Goal: Communication & Community: Participate in discussion

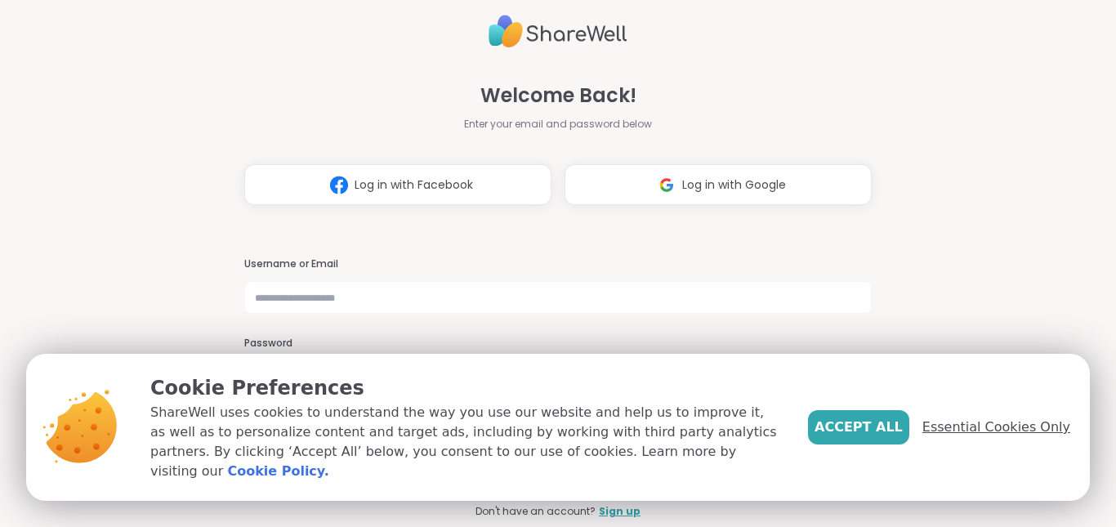
click at [975, 437] on span "Essential Cookies Only" at bounding box center [997, 428] width 148 height 20
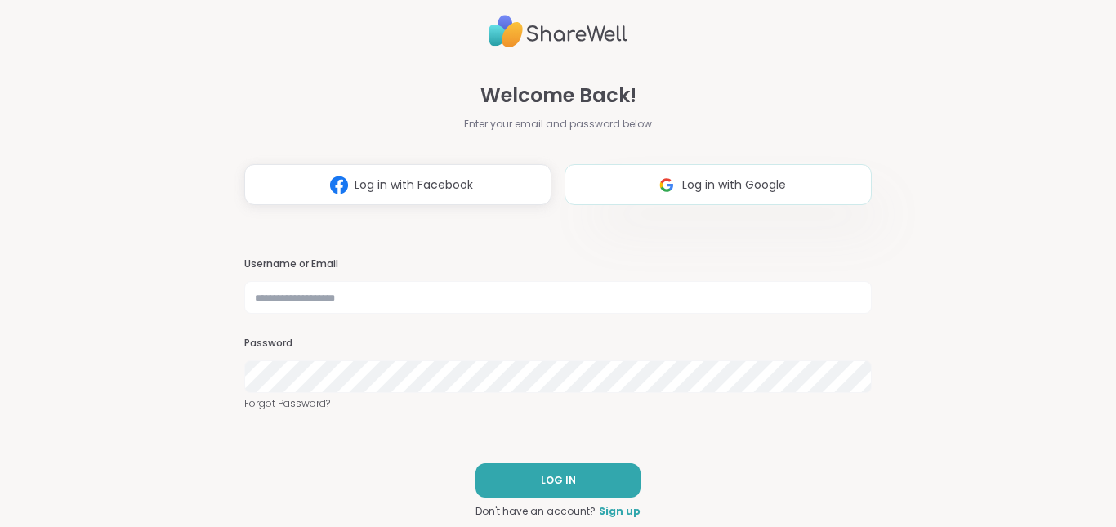
click at [719, 192] on span "Log in with Google" at bounding box center [734, 185] width 104 height 17
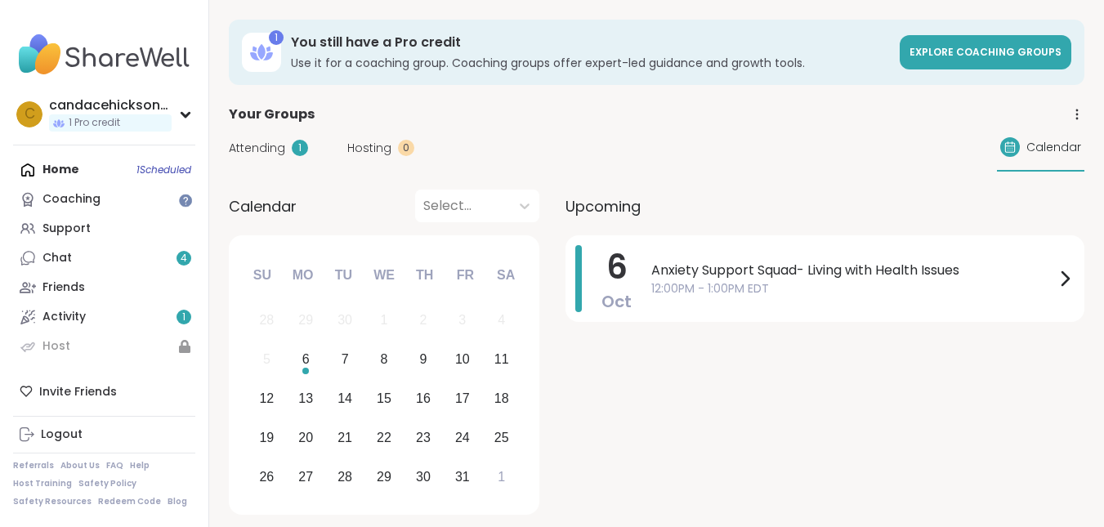
drag, startPoint x: 998, startPoint y: 268, endPoint x: 1046, endPoint y: 403, distance: 143.2
click at [1046, 403] on div "[DATE] Anxiety Support Squad- Living with Health Issues 12:00PM - 1:00PM EDT" at bounding box center [824, 377] width 519 height 285
click at [1057, 287] on icon at bounding box center [1065, 279] width 20 height 20
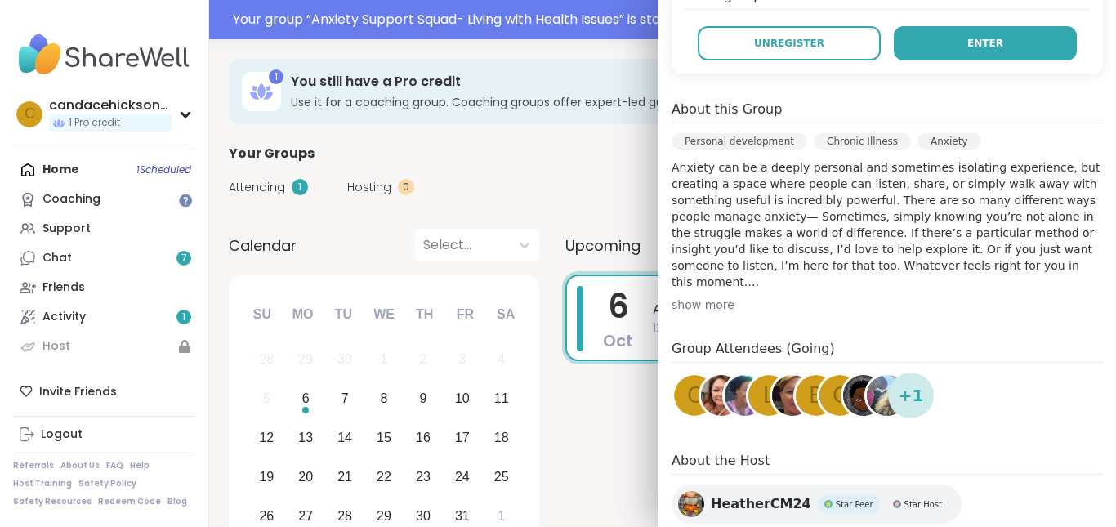
scroll to position [349, 0]
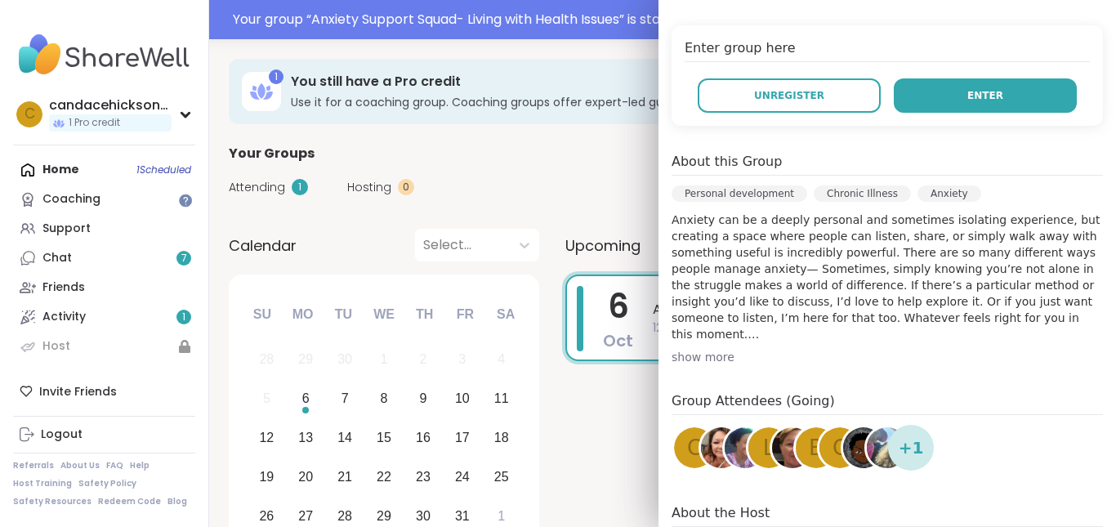
click at [1014, 102] on button "Enter" at bounding box center [985, 95] width 183 height 34
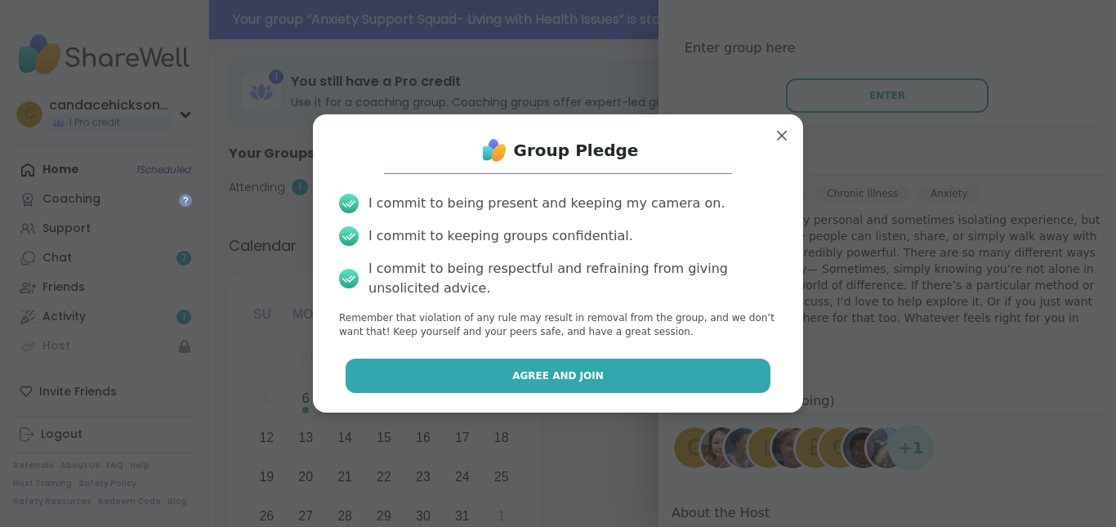
click at [540, 378] on span "Agree and Join" at bounding box center [558, 376] width 92 height 15
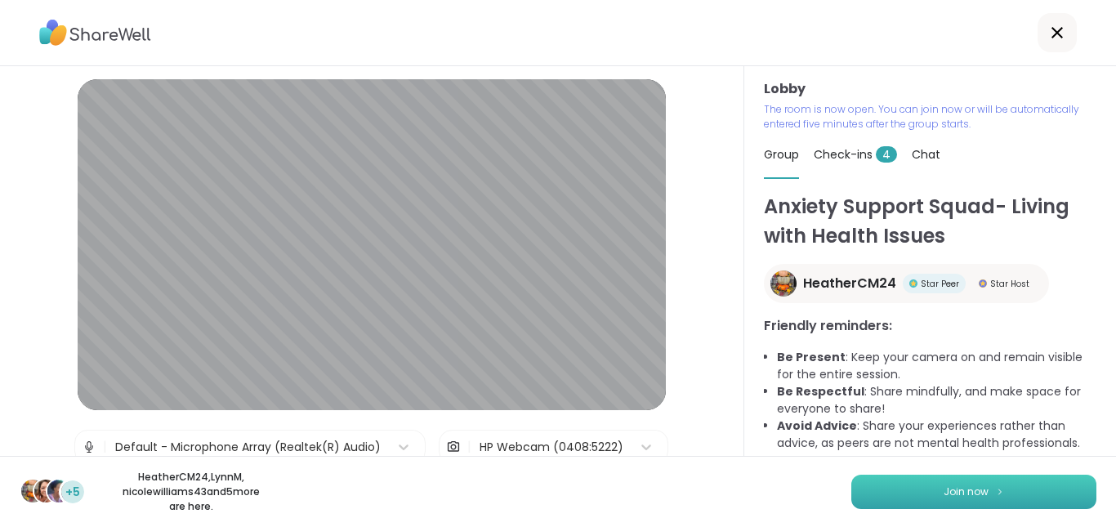
click at [1024, 488] on button "Join now" at bounding box center [973, 492] width 245 height 34
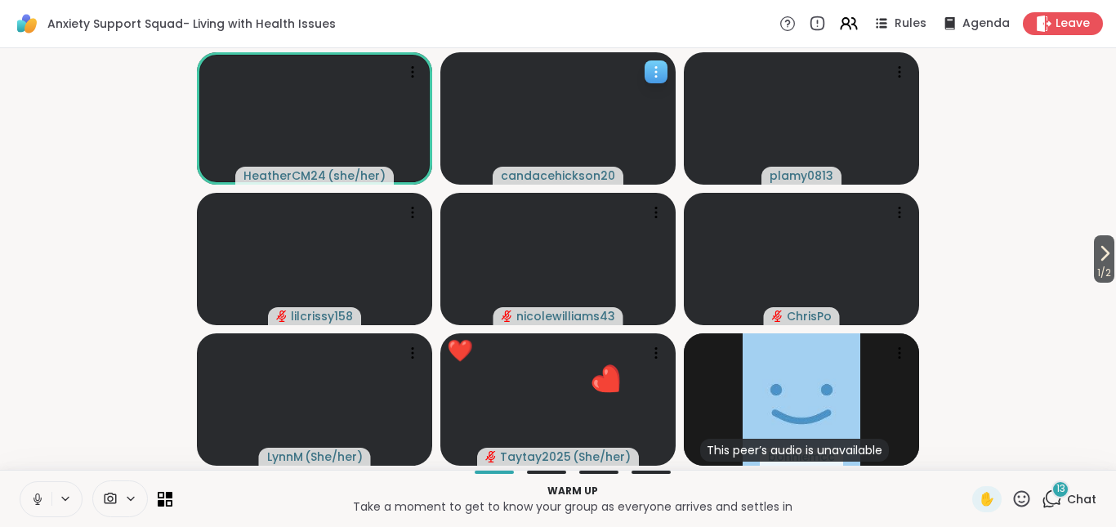
click at [655, 67] on icon at bounding box center [656, 72] width 16 height 16
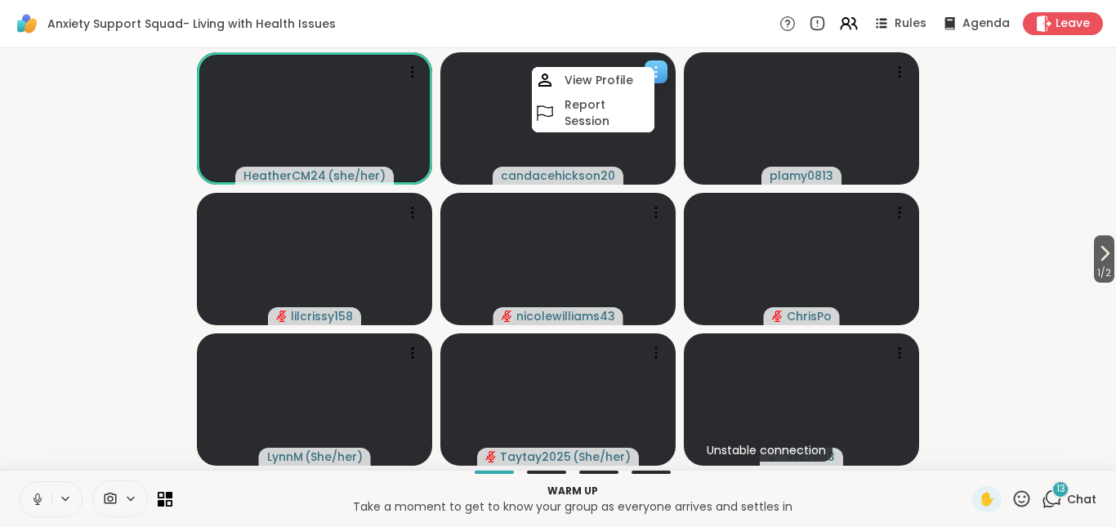
click at [655, 67] on icon at bounding box center [656, 72] width 16 height 16
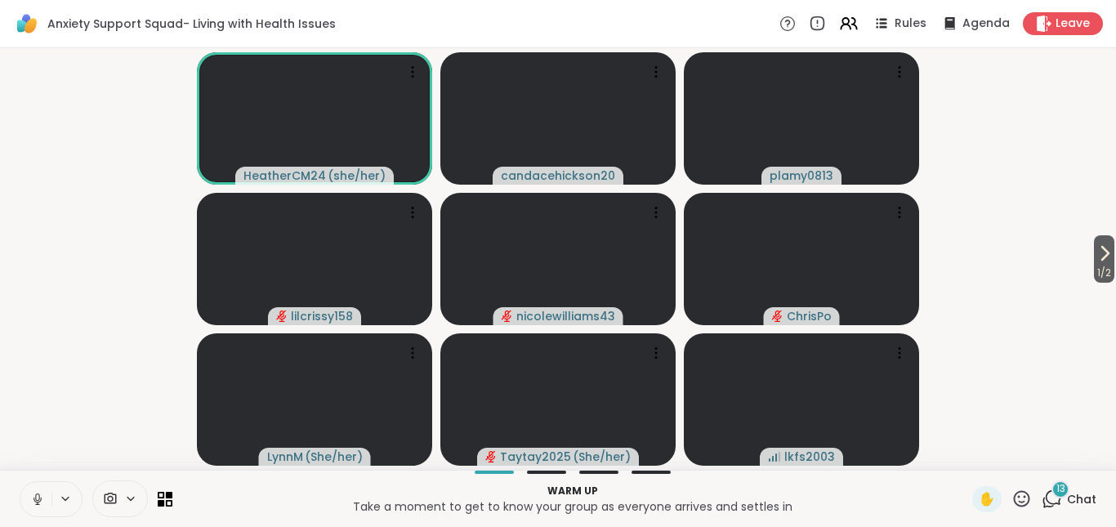
click at [58, 494] on button at bounding box center [66, 499] width 30 height 14
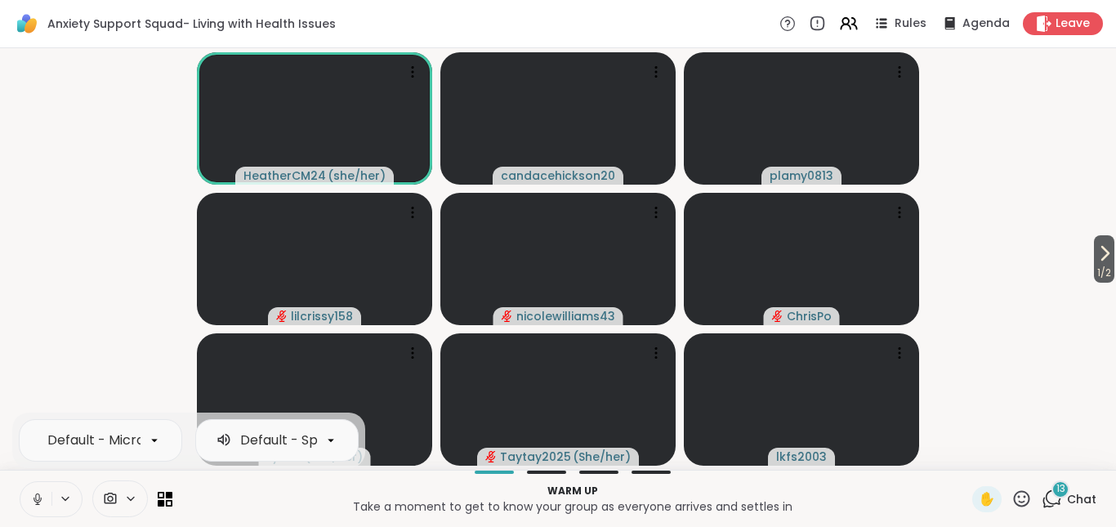
click at [58, 494] on button at bounding box center [66, 499] width 30 height 14
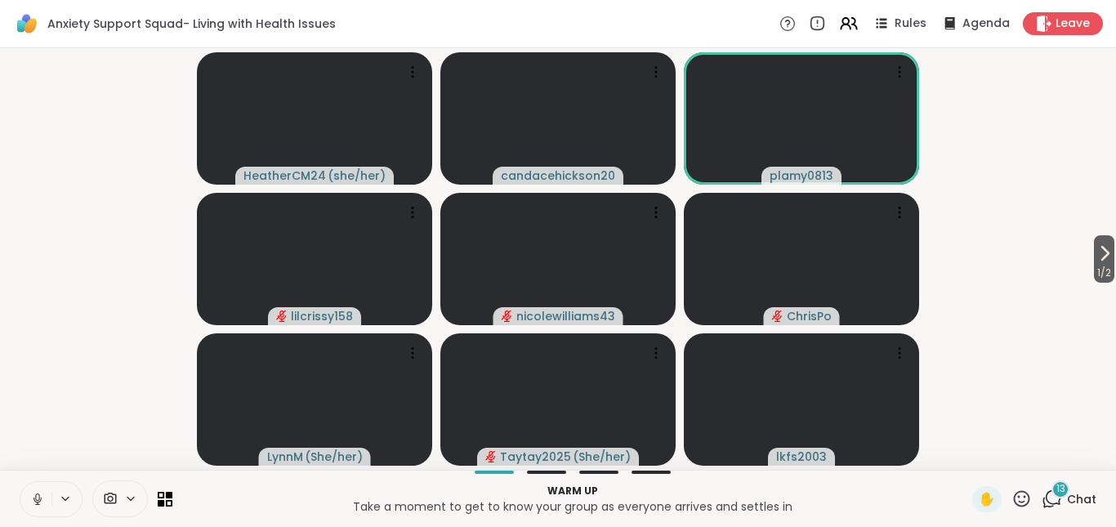
click at [35, 500] on icon at bounding box center [37, 499] width 15 height 15
click at [107, 495] on icon at bounding box center [110, 499] width 15 height 16
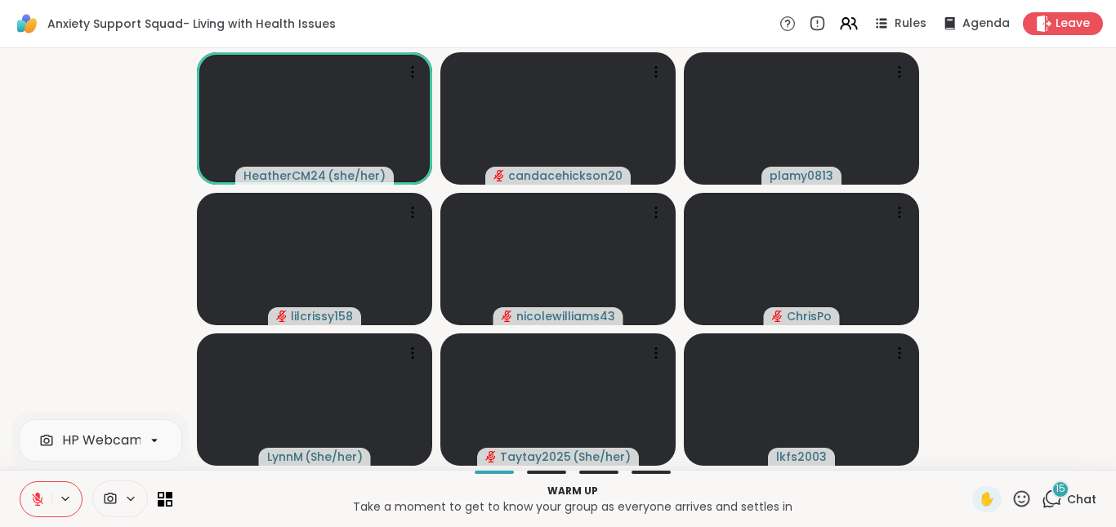
click at [108, 495] on icon at bounding box center [110, 499] width 15 height 16
click at [498, 170] on icon "audio-muted" at bounding box center [499, 175] width 11 height 11
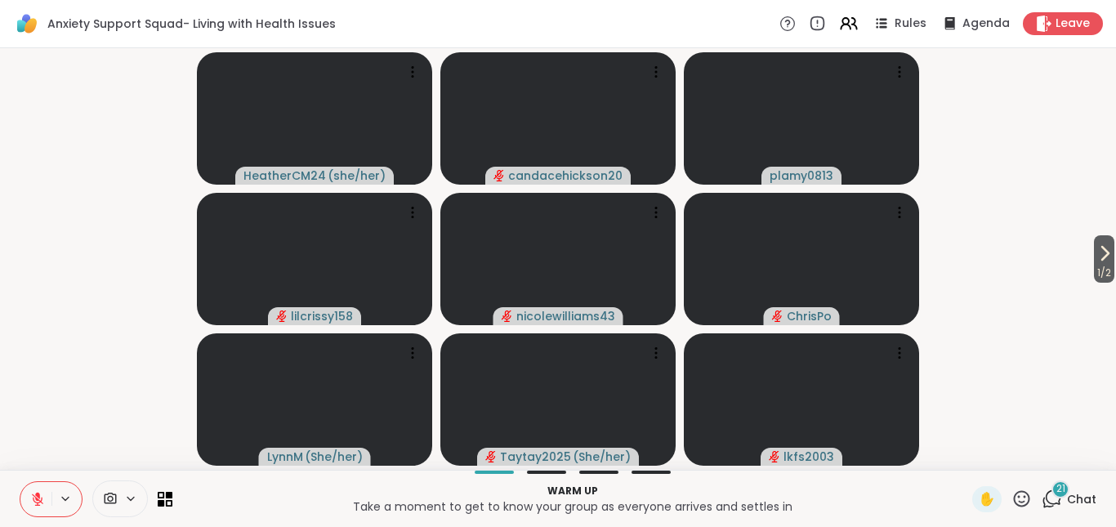
click at [31, 489] on button at bounding box center [35, 499] width 31 height 34
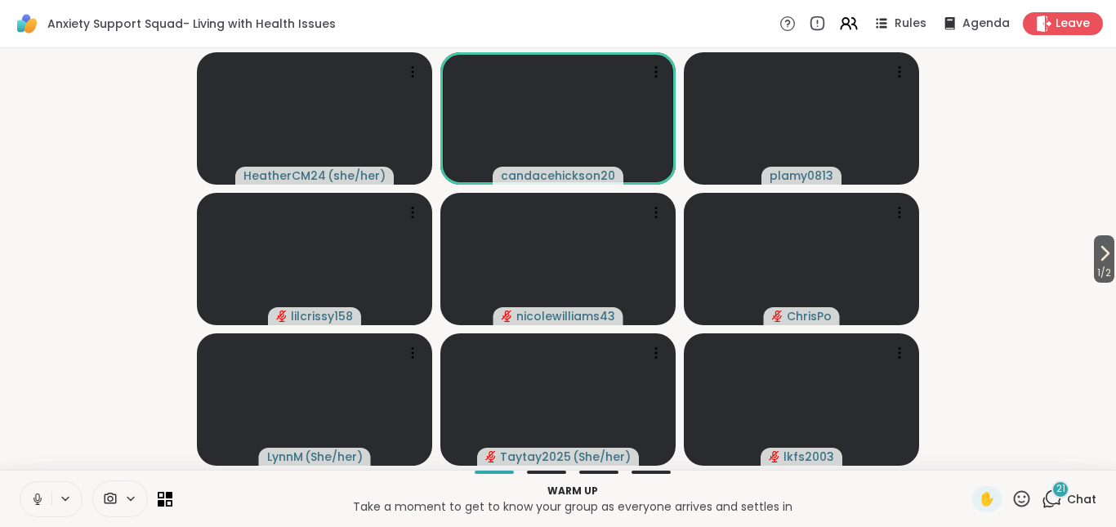
click at [32, 497] on icon at bounding box center [37, 499] width 15 height 15
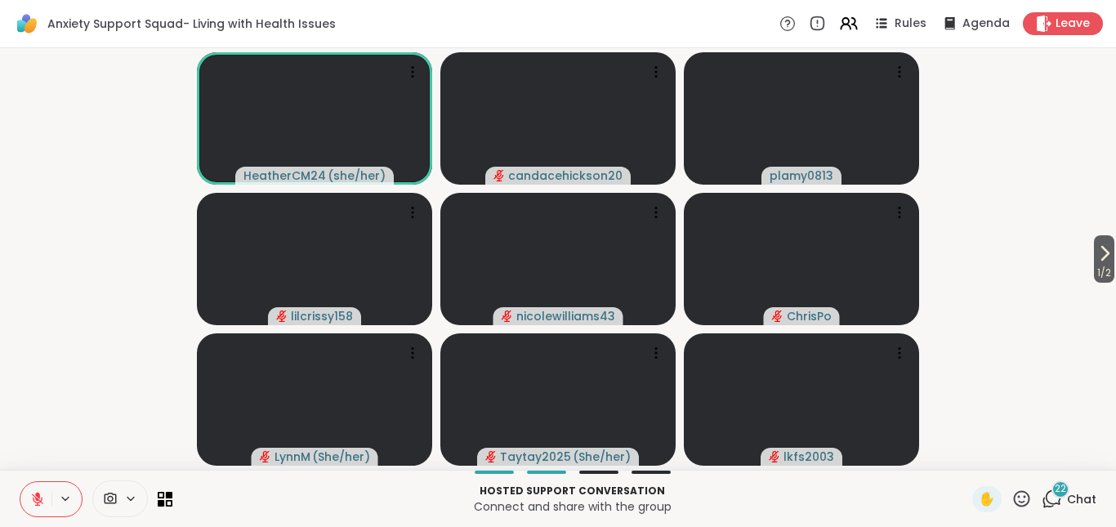
click at [1026, 150] on video-player-container "1 / 2 HeatherCM24 ( she/her ) candacehickson20 plamy0813 lilcrissy158 nicolewil…" at bounding box center [558, 259] width 1097 height 409
click at [1052, 495] on div "22" at bounding box center [1061, 489] width 18 height 18
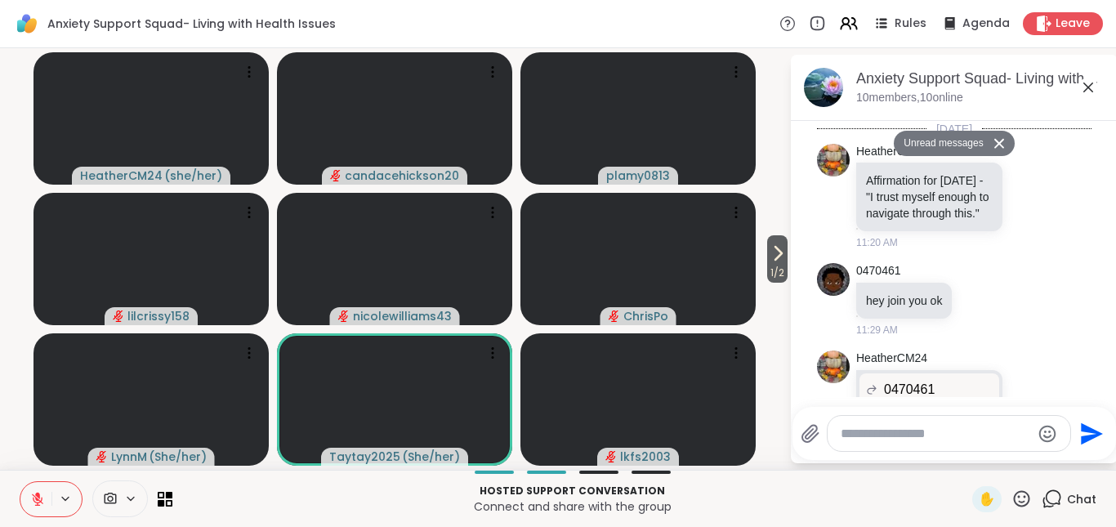
scroll to position [3596, 0]
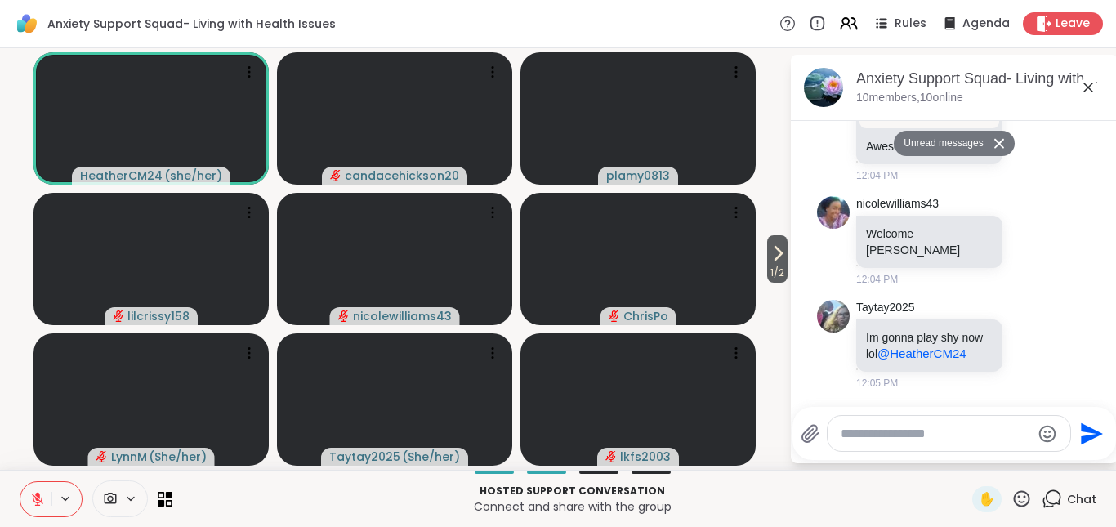
click at [990, 137] on button at bounding box center [1002, 144] width 26 height 24
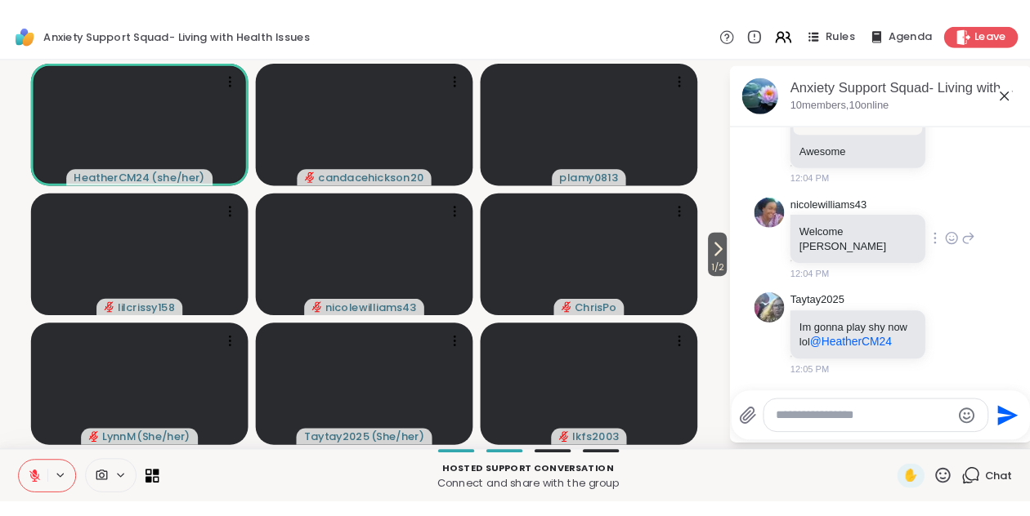
scroll to position [3556, 0]
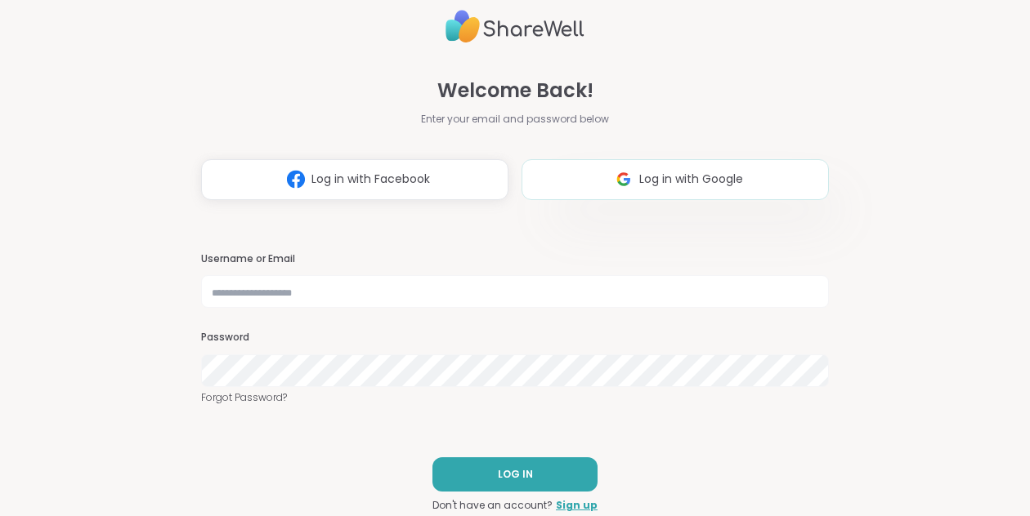
click at [679, 187] on span "Log in with Google" at bounding box center [691, 179] width 104 height 17
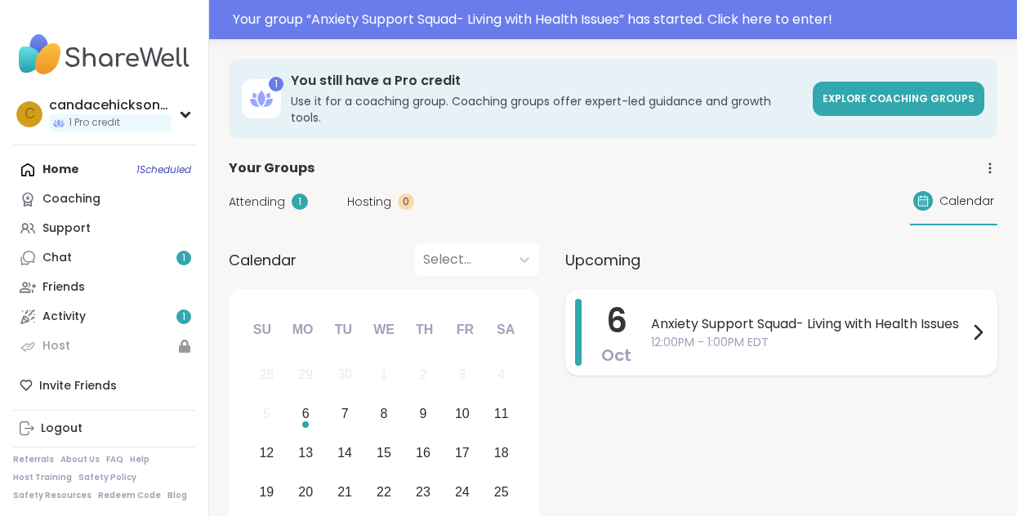
click at [829, 334] on span "12:00PM - 1:00PM EDT" at bounding box center [809, 342] width 317 height 17
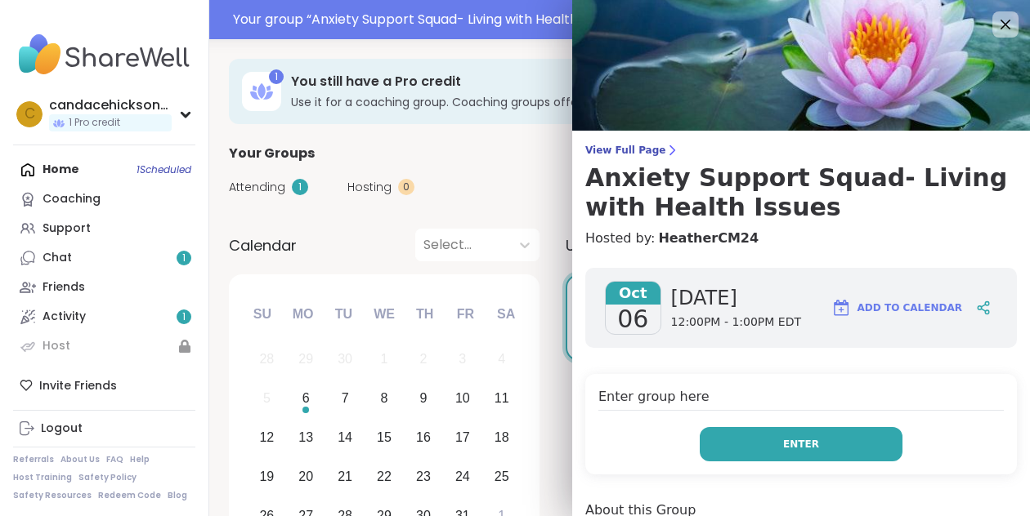
click at [805, 438] on button "Enter" at bounding box center [800, 444] width 203 height 34
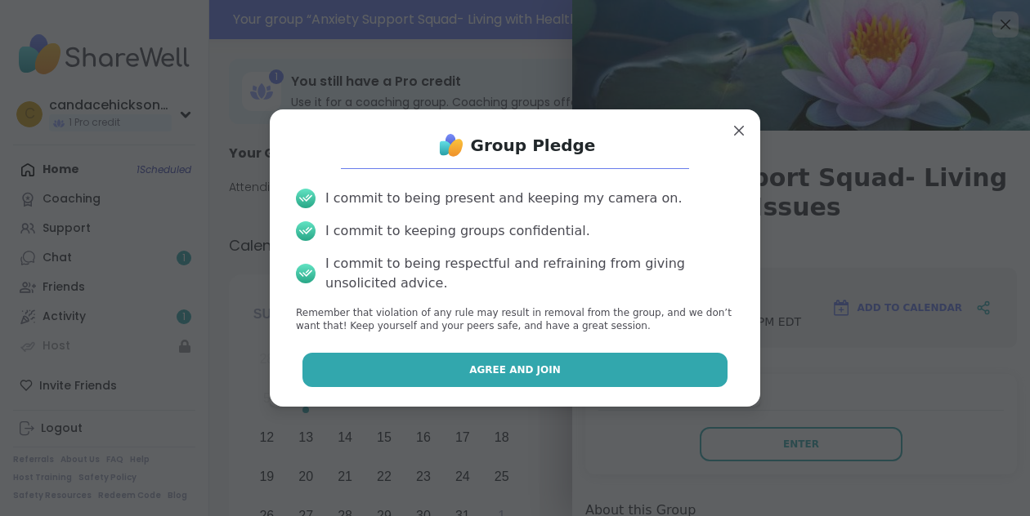
click at [480, 371] on span "Agree and Join" at bounding box center [515, 370] width 92 height 15
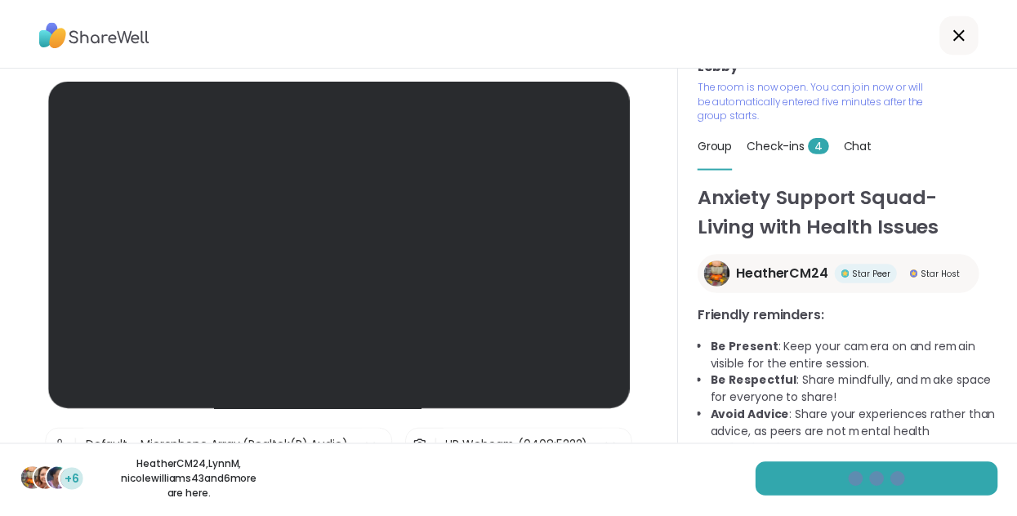
scroll to position [19, 0]
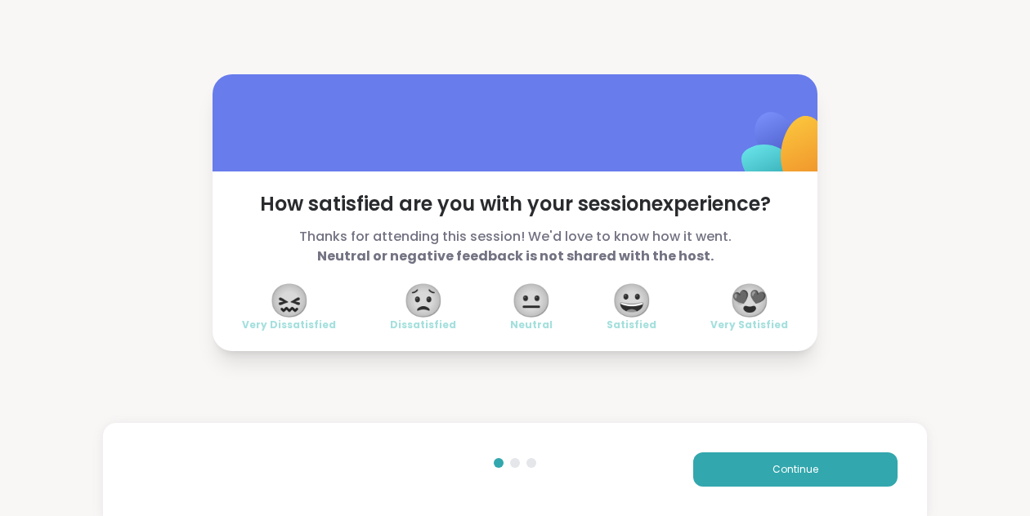
click at [743, 299] on span "😍" at bounding box center [749, 300] width 41 height 29
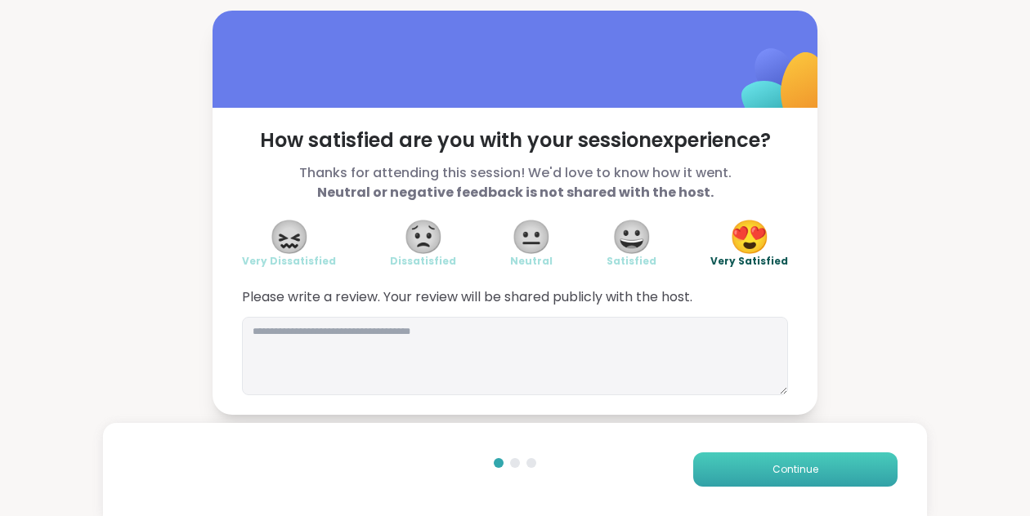
click at [752, 475] on button "Continue" at bounding box center [795, 470] width 204 height 34
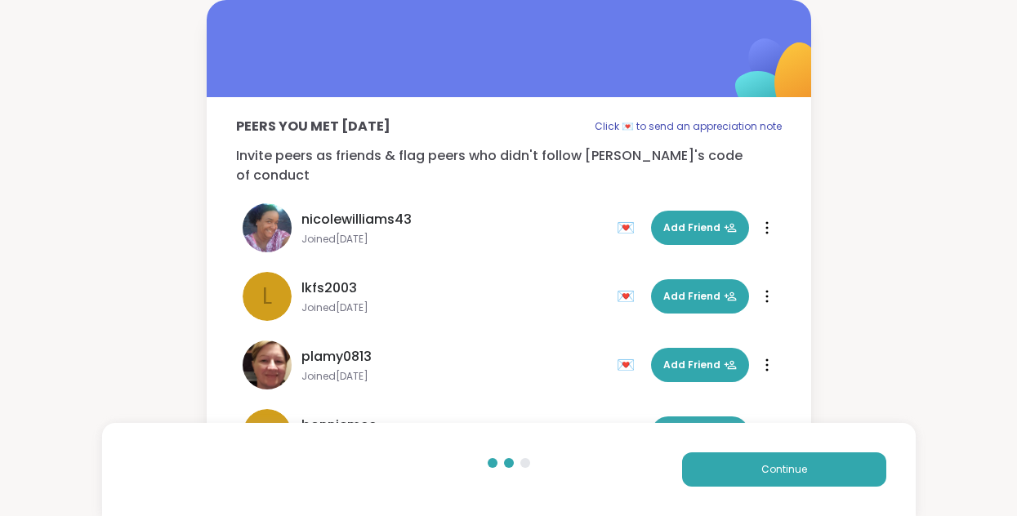
scroll to position [324, 0]
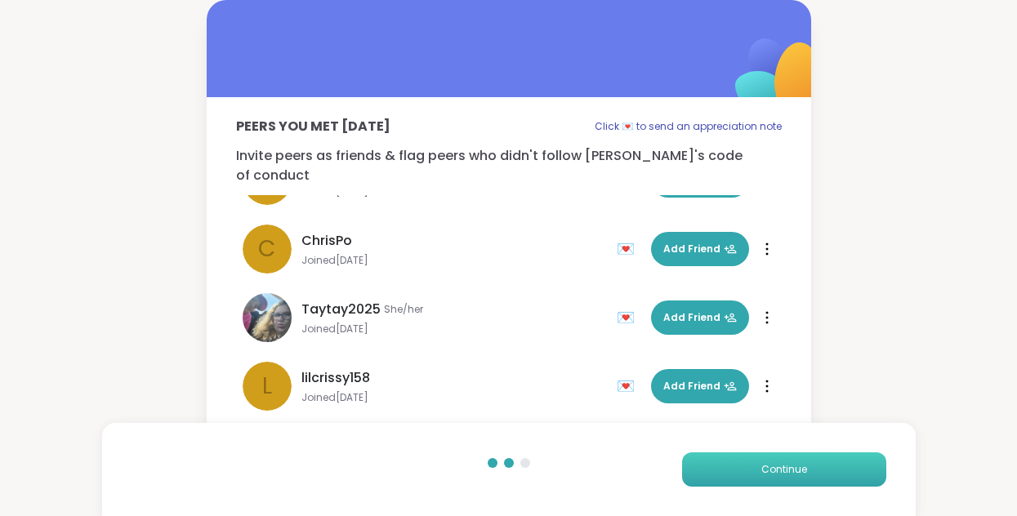
click at [830, 480] on button "Continue" at bounding box center [784, 470] width 204 height 34
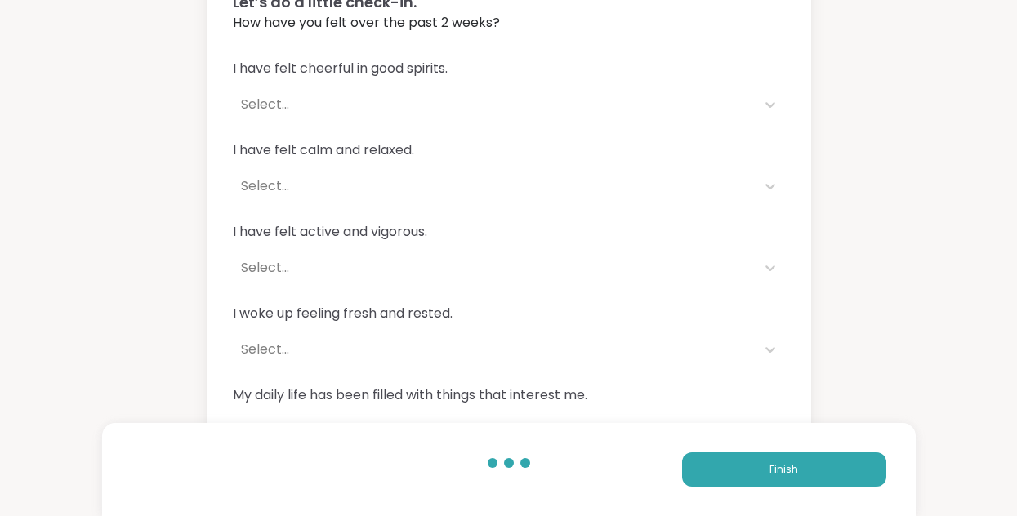
scroll to position [168, 0]
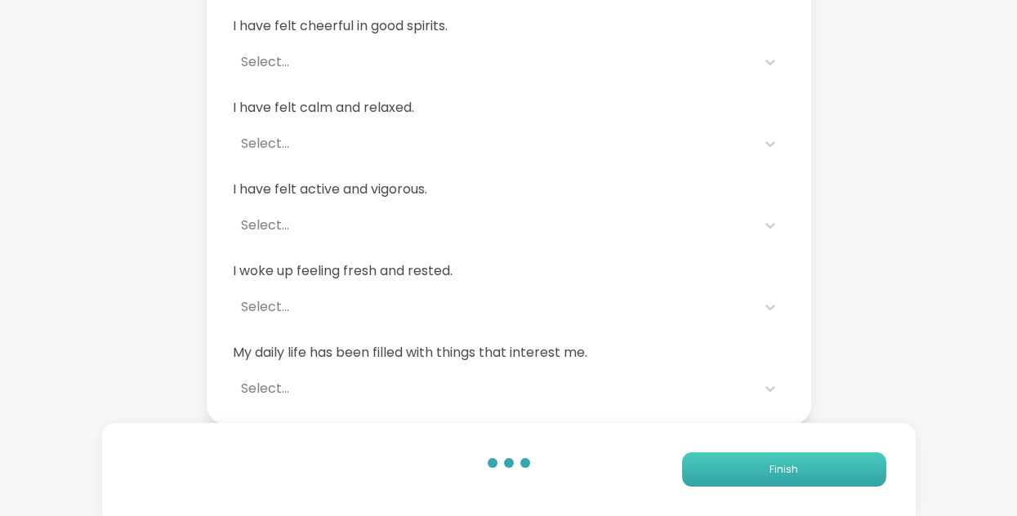
click at [800, 463] on button "Finish" at bounding box center [784, 470] width 204 height 34
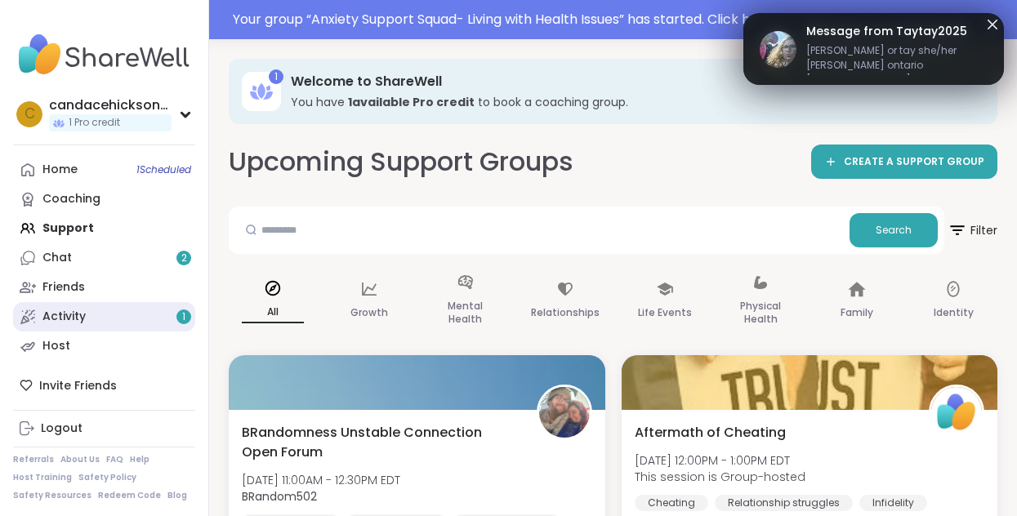
click at [144, 324] on link "Activity 1" at bounding box center [104, 316] width 182 height 29
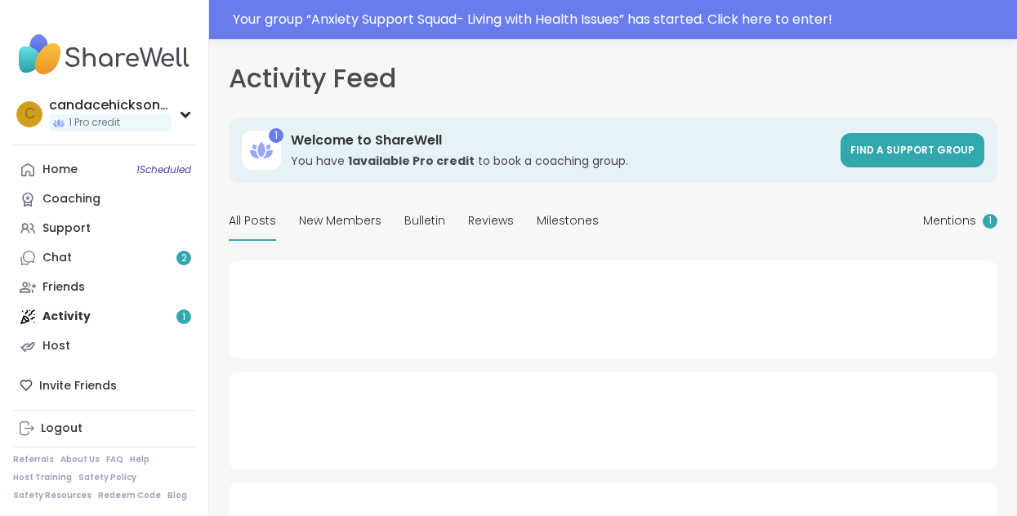
type textarea "*"
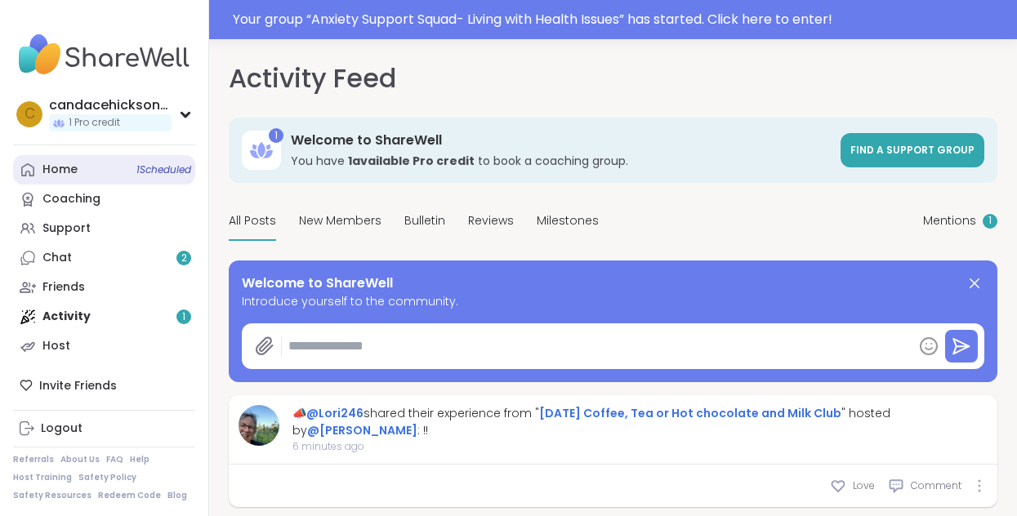
click at [128, 179] on link "Home 1 Scheduled" at bounding box center [104, 169] width 182 height 29
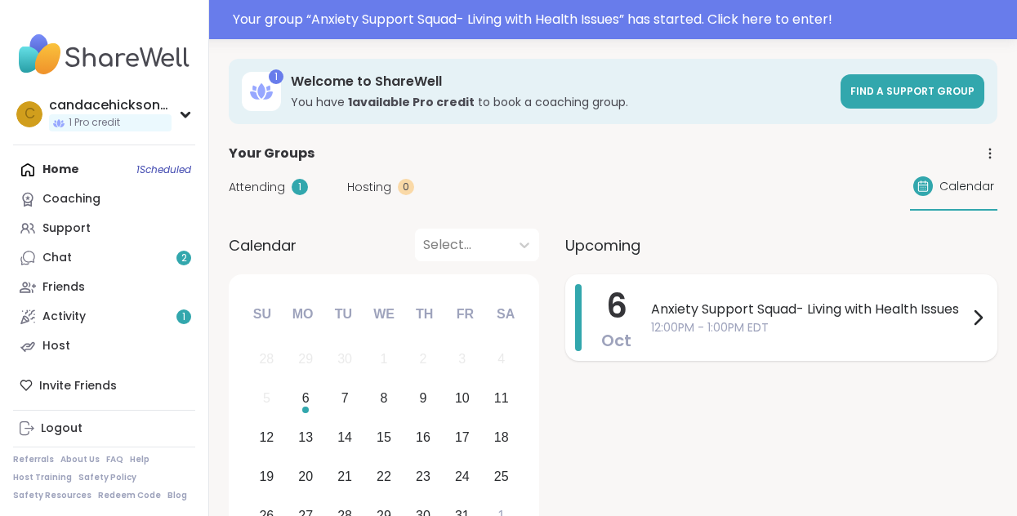
click at [930, 314] on span "Anxiety Support Squad- Living with Health Issues" at bounding box center [809, 310] width 317 height 20
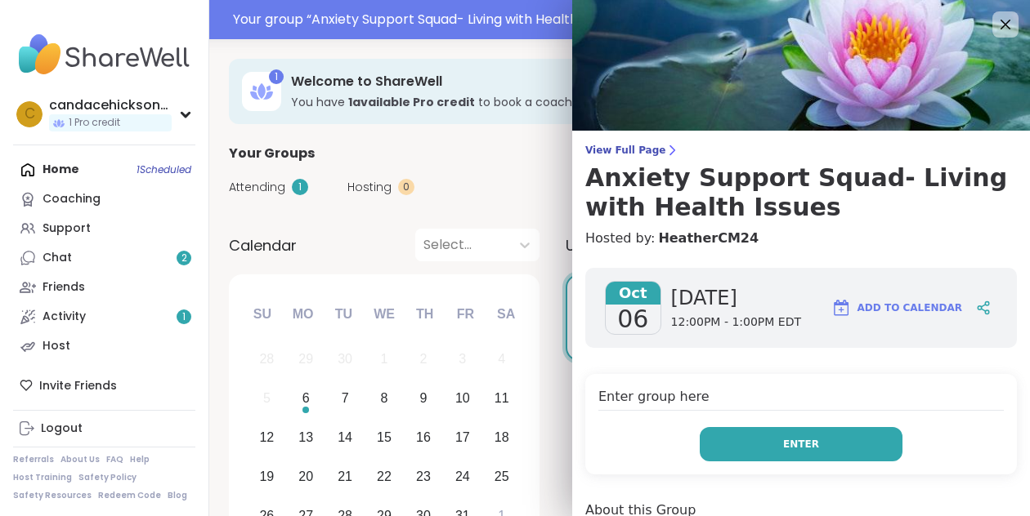
click at [757, 440] on button "Enter" at bounding box center [800, 444] width 203 height 34
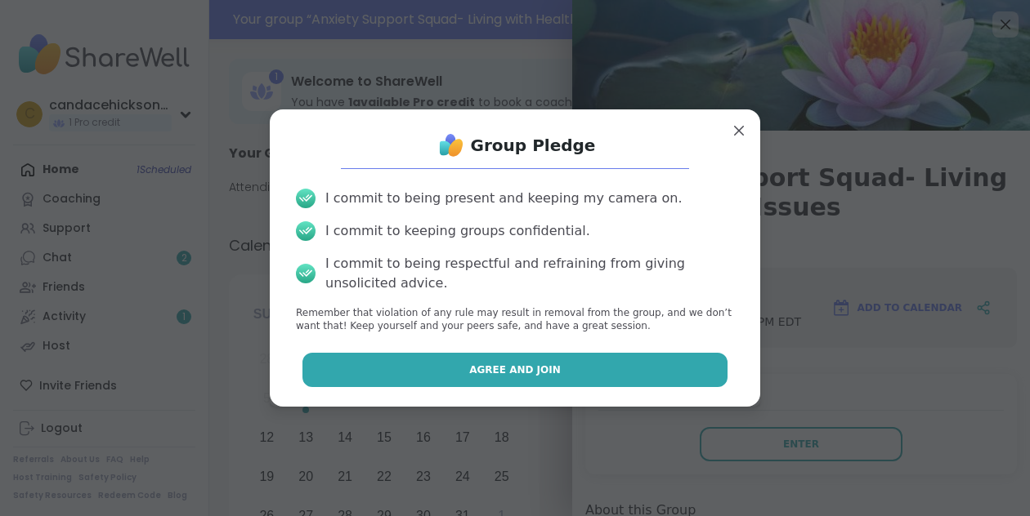
click at [558, 367] on button "Agree and Join" at bounding box center [515, 370] width 426 height 34
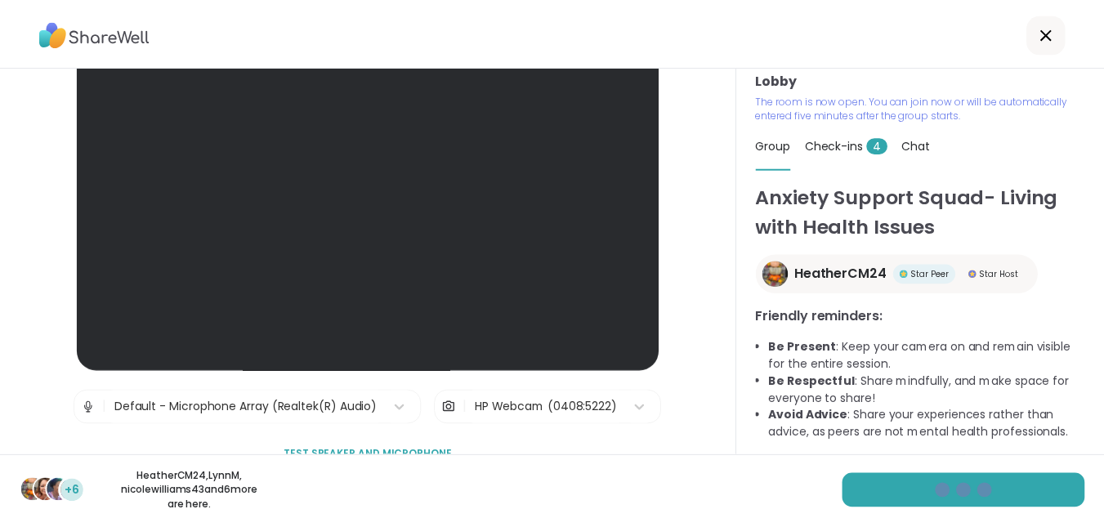
scroll to position [69, 0]
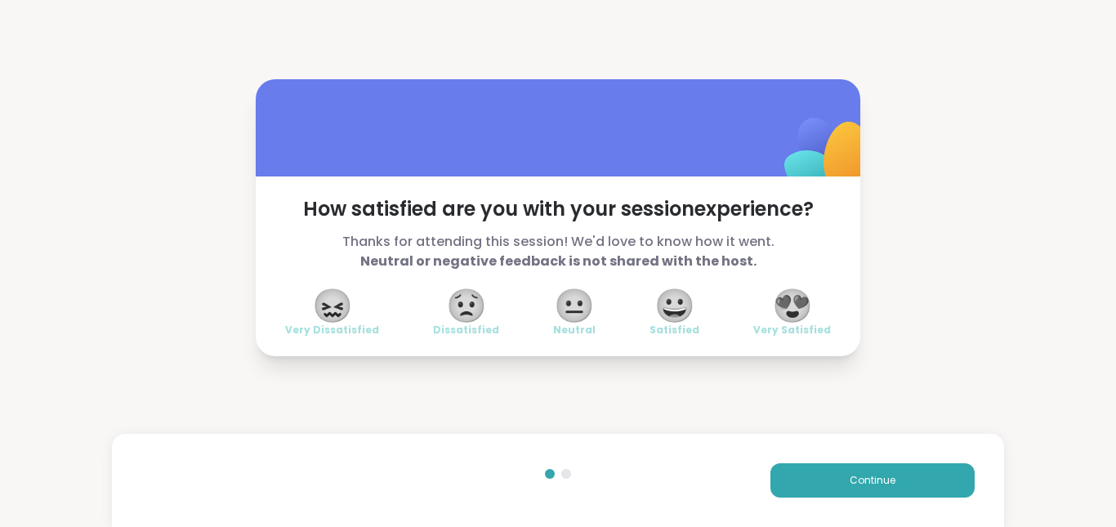
click at [791, 303] on span "😍" at bounding box center [792, 305] width 41 height 29
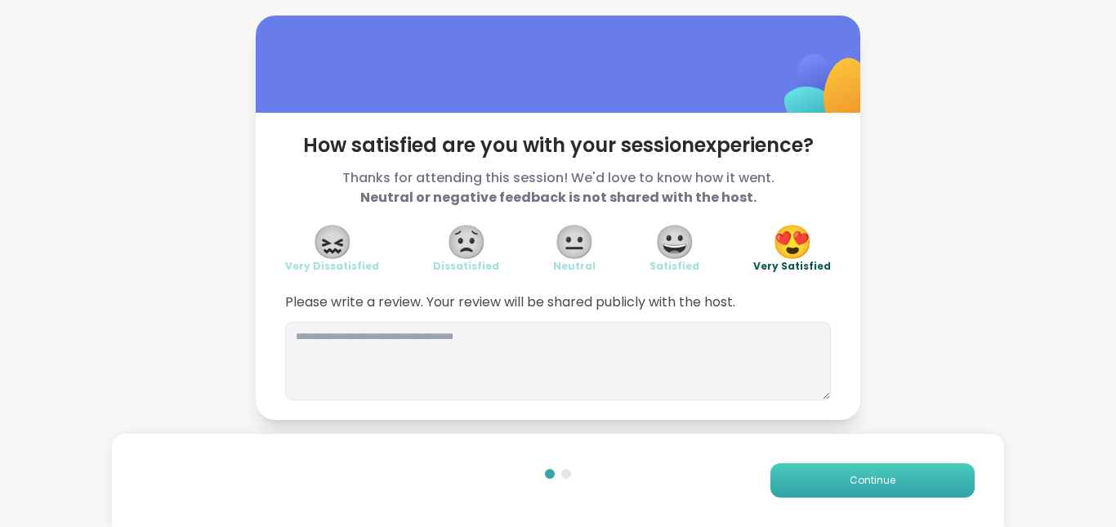
click at [855, 474] on span "Continue" at bounding box center [873, 480] width 46 height 15
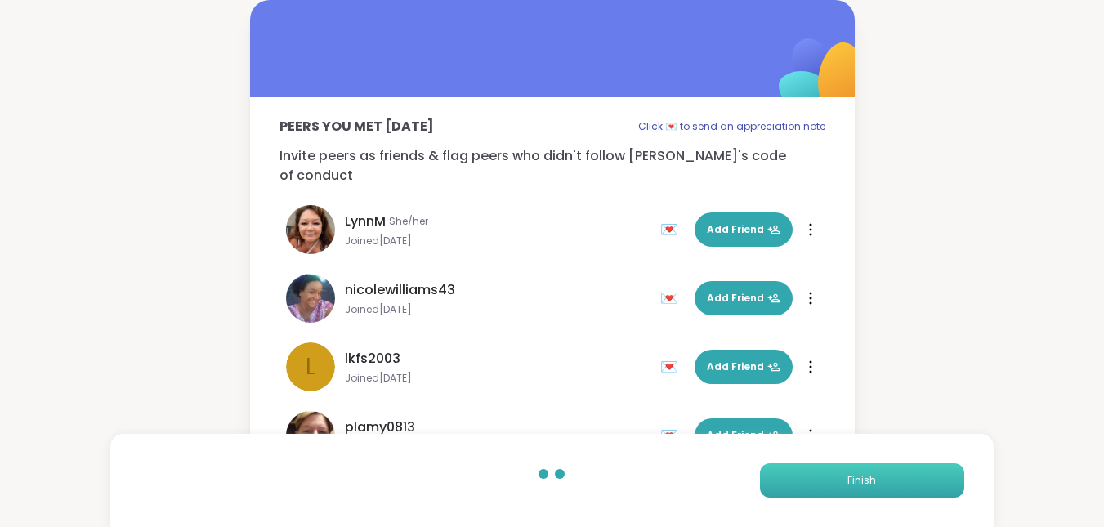
click at [856, 475] on span "Finish" at bounding box center [861, 480] width 29 height 15
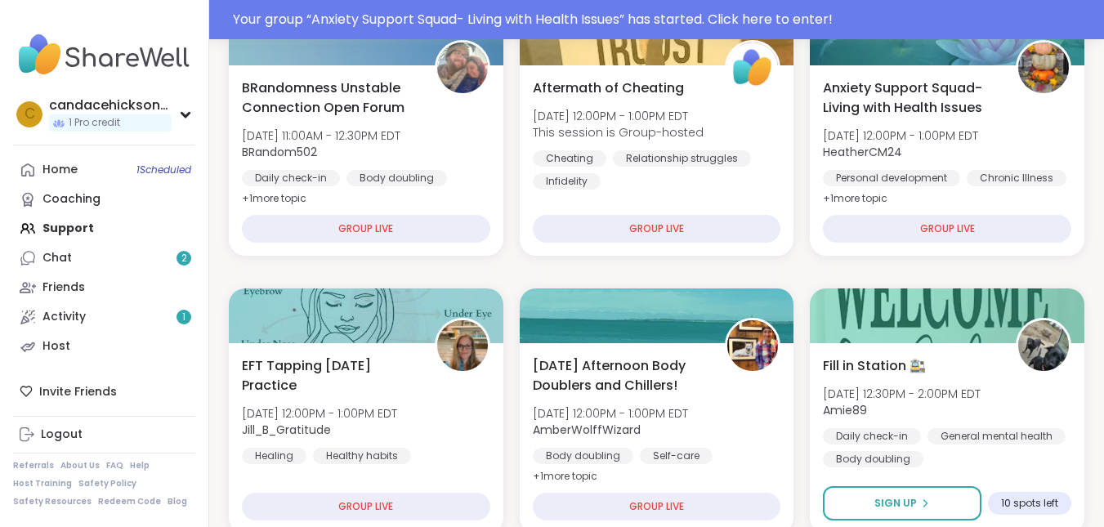
scroll to position [338, 0]
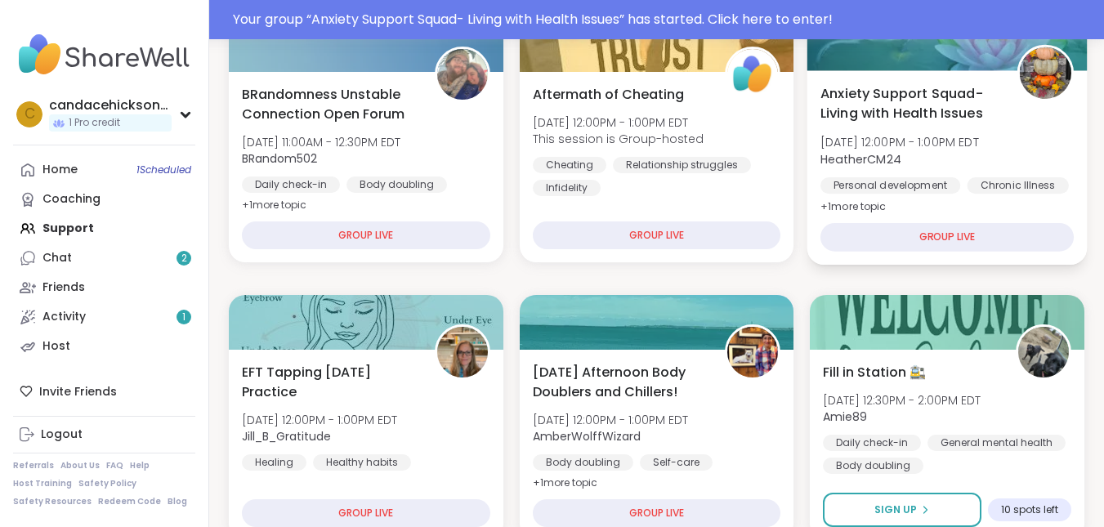
click at [954, 233] on div "GROUP LIVE" at bounding box center [946, 237] width 253 height 29
click at [954, 235] on div "GROUP LIVE" at bounding box center [946, 237] width 253 height 29
click at [961, 90] on span "Anxiety Support Squad- Living with Health Issues" at bounding box center [909, 103] width 178 height 40
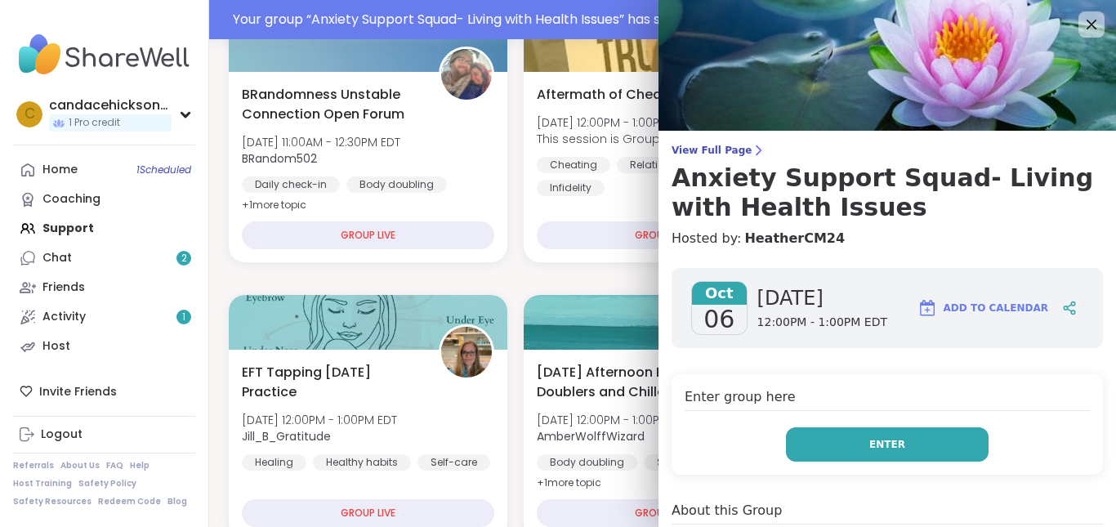
click at [887, 437] on button "Enter" at bounding box center [887, 444] width 203 height 34
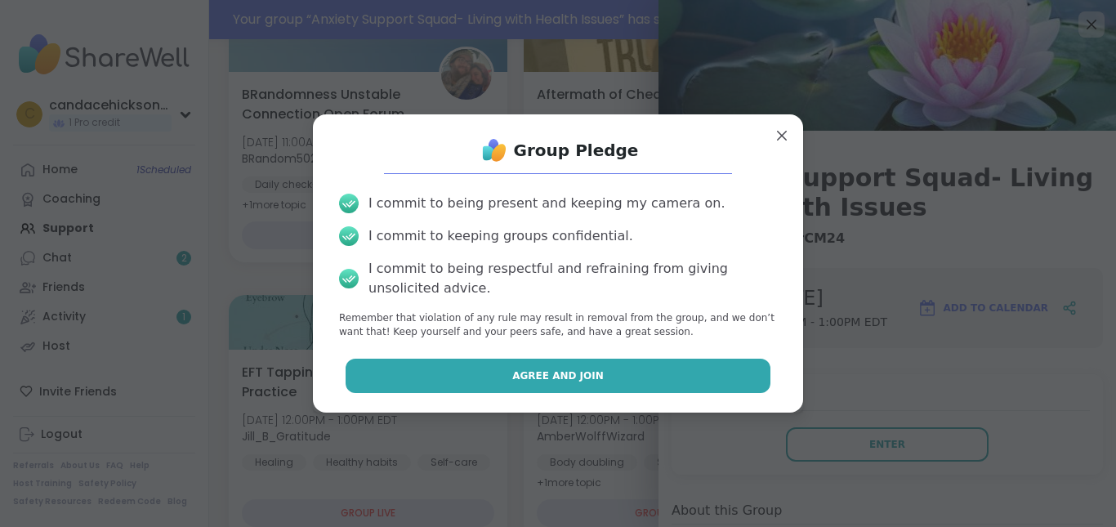
click at [701, 375] on button "Agree and Join" at bounding box center [559, 376] width 426 height 34
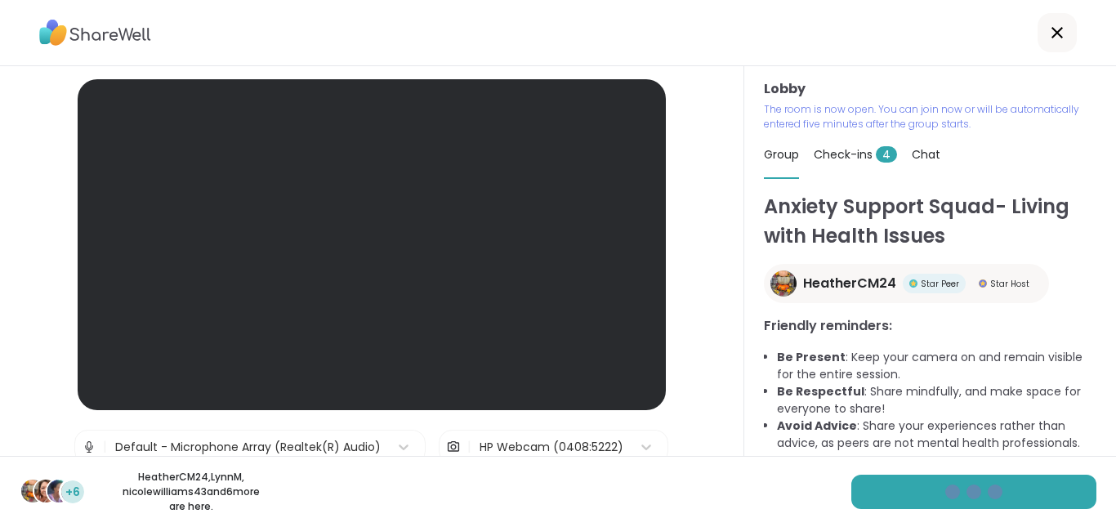
scroll to position [69, 0]
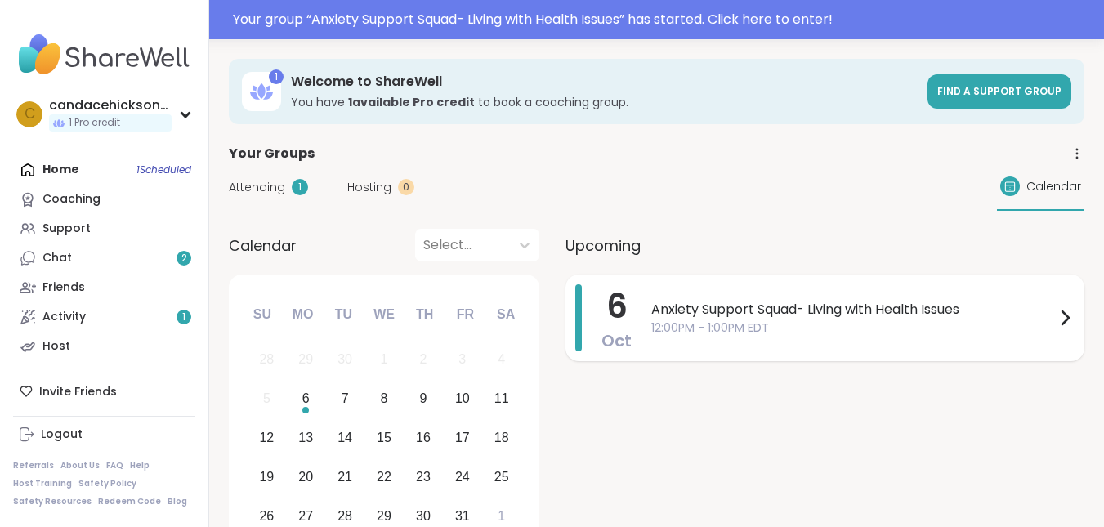
click at [1064, 317] on icon at bounding box center [1065, 318] width 20 height 20
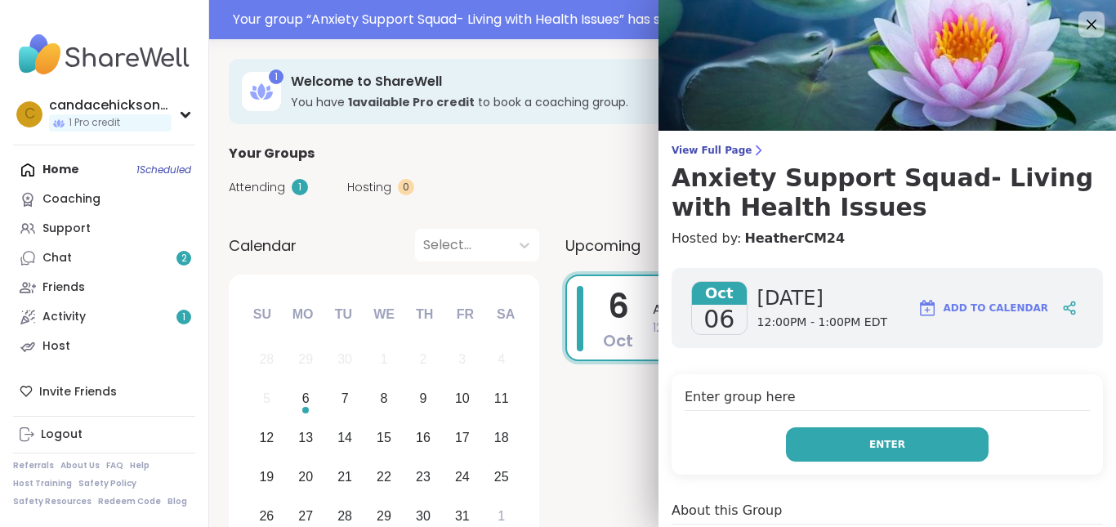
click at [892, 447] on button "Enter" at bounding box center [887, 444] width 203 height 34
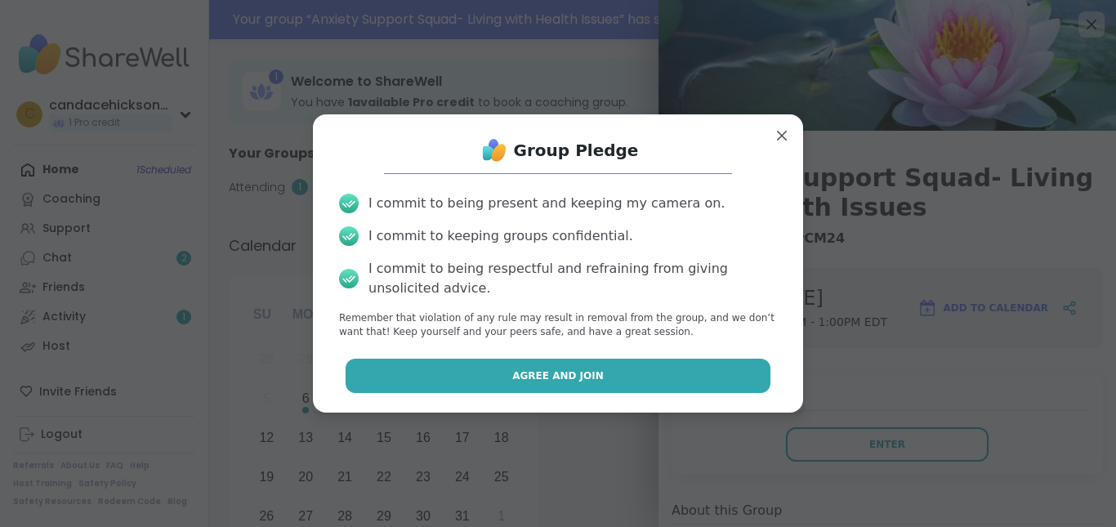
click at [670, 372] on button "Agree and Join" at bounding box center [559, 376] width 426 height 34
